Goal: Navigation & Orientation: Find specific page/section

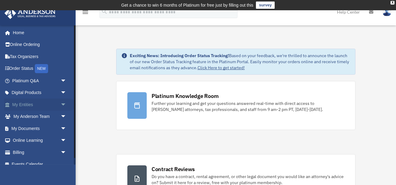
click at [63, 102] on span "arrow_drop_down" at bounding box center [66, 105] width 12 height 12
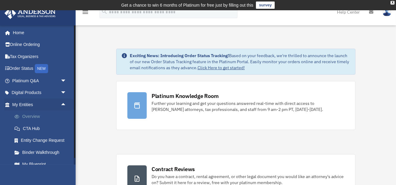
click at [44, 114] on link "Overview" at bounding box center [41, 117] width 67 height 12
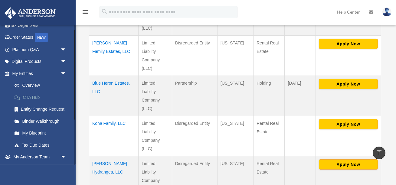
scroll to position [37, 0]
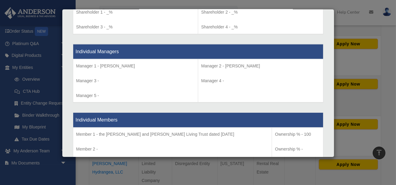
scroll to position [534, 0]
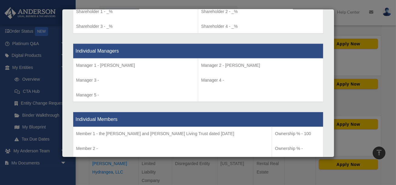
click at [56, 74] on div "Details × Articles Sent Organizational Date" at bounding box center [198, 92] width 396 height 185
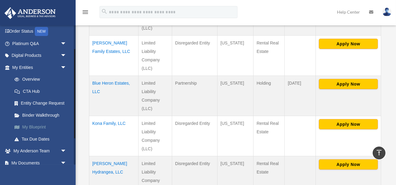
click at [44, 126] on link "My Blueprint" at bounding box center [41, 127] width 67 height 12
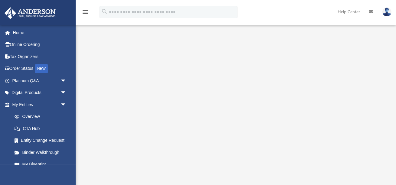
scroll to position [94, 0]
click at [43, 117] on link "Overview" at bounding box center [41, 117] width 67 height 12
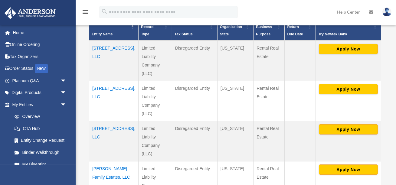
scroll to position [147, 0]
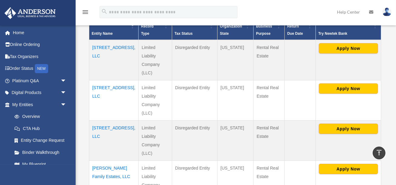
click at [107, 80] on td "2815 31st Ave, LLC" at bounding box center [113, 100] width 49 height 40
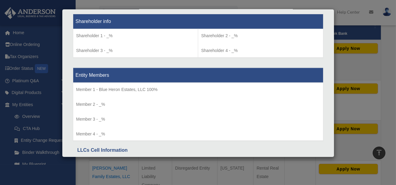
scroll to position [510, 0]
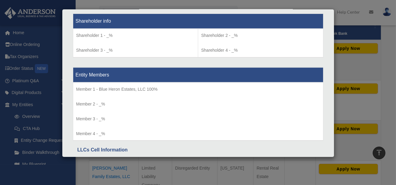
click at [47, 44] on div "Details × Articles Sent Organizational Date" at bounding box center [198, 92] width 396 height 185
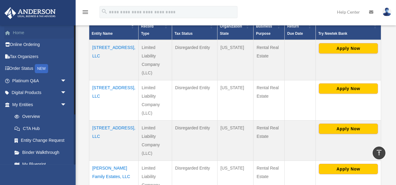
click at [29, 32] on link "Home" at bounding box center [39, 33] width 71 height 12
